Goal: Go to known website: Access a specific website the user already knows

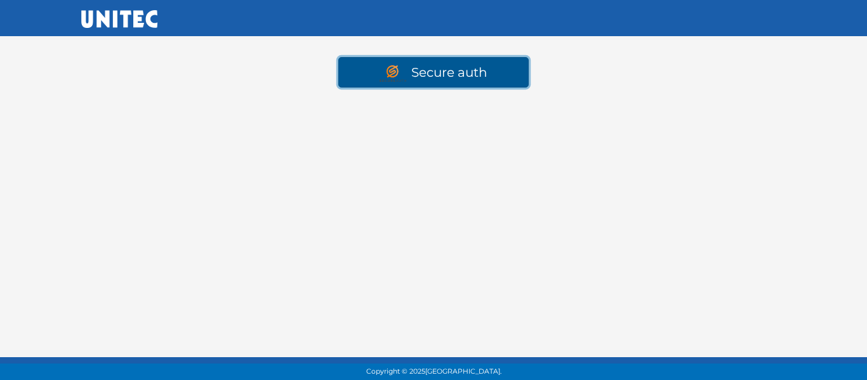
click at [430, 80] on link "Secure auth" at bounding box center [433, 72] width 190 height 30
click at [404, 65] on img at bounding box center [395, 73] width 32 height 16
click at [433, 74] on link "Secure auth" at bounding box center [433, 72] width 190 height 30
